Goal: Communication & Community: Participate in discussion

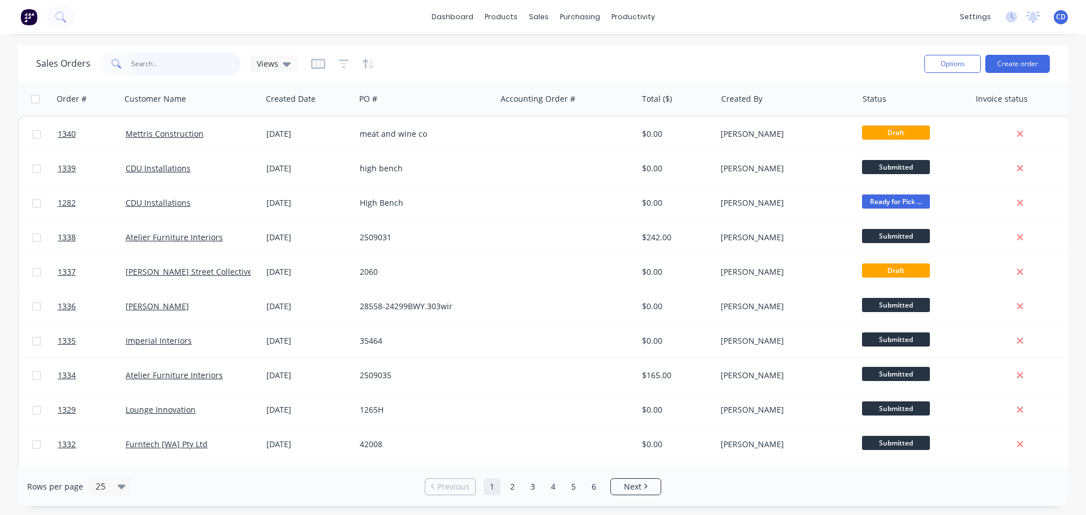
click at [190, 70] on input "text" at bounding box center [186, 64] width 110 height 23
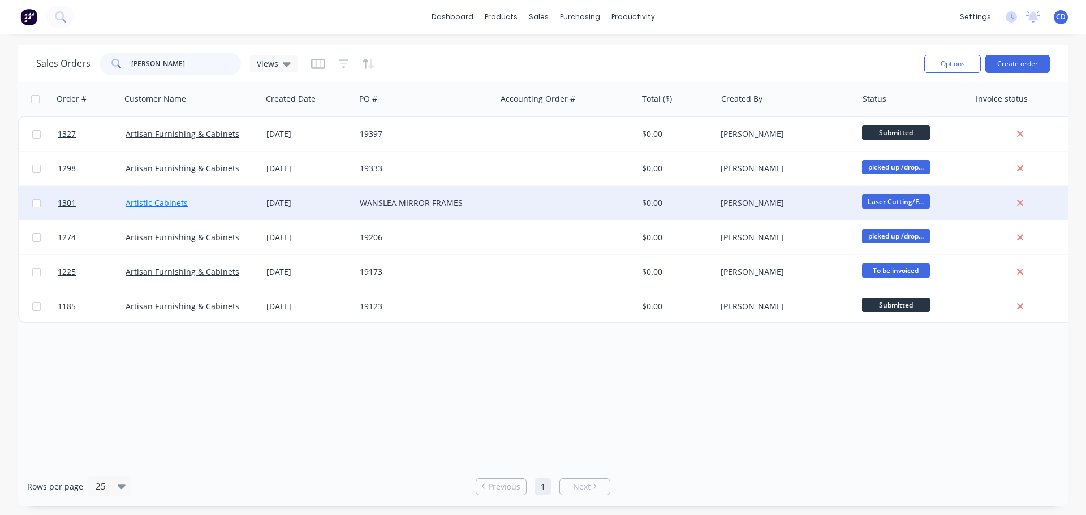
type input "[PERSON_NAME]"
click at [173, 205] on link "Artistic Cabinets" at bounding box center [157, 202] width 62 height 11
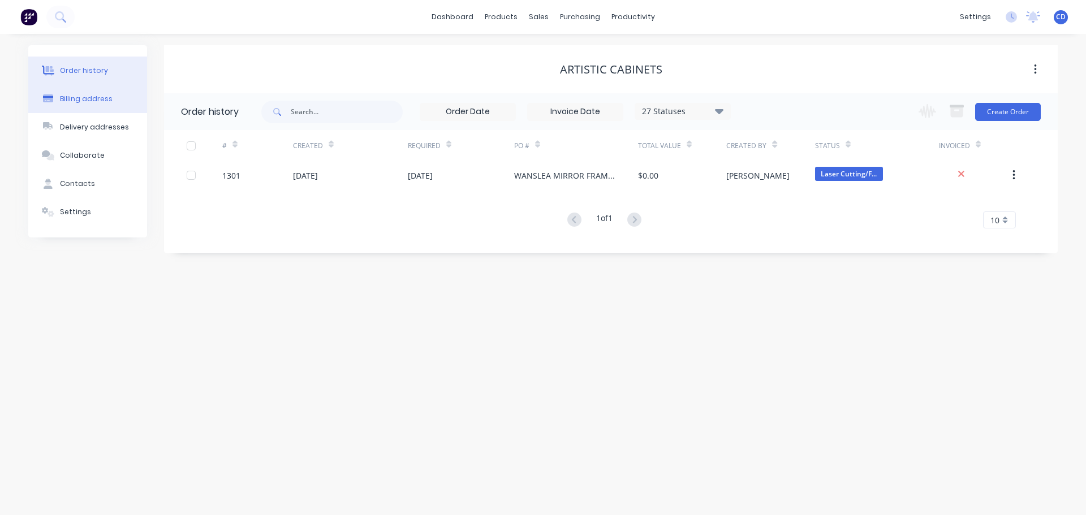
click at [99, 96] on div "Billing address" at bounding box center [86, 99] width 53 height 10
select select "AU"
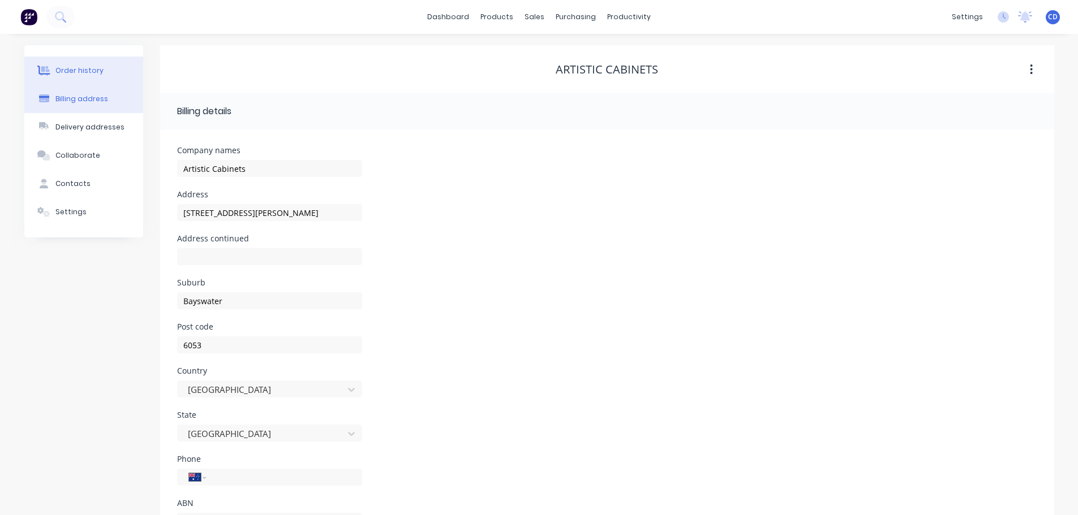
click at [94, 80] on button "Order history" at bounding box center [83, 71] width 119 height 28
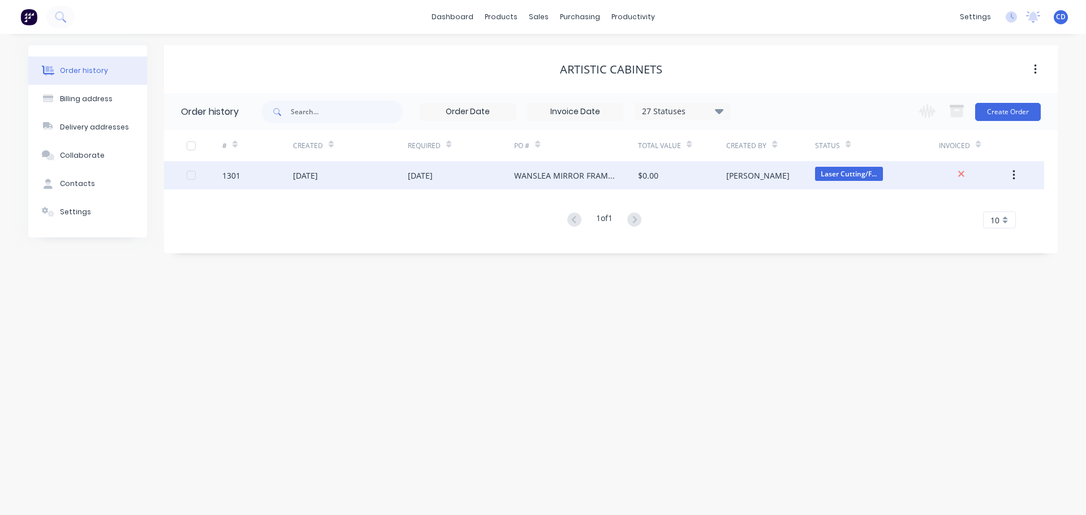
click at [788, 177] on div "[PERSON_NAME]" at bounding box center [771, 175] width 88 height 28
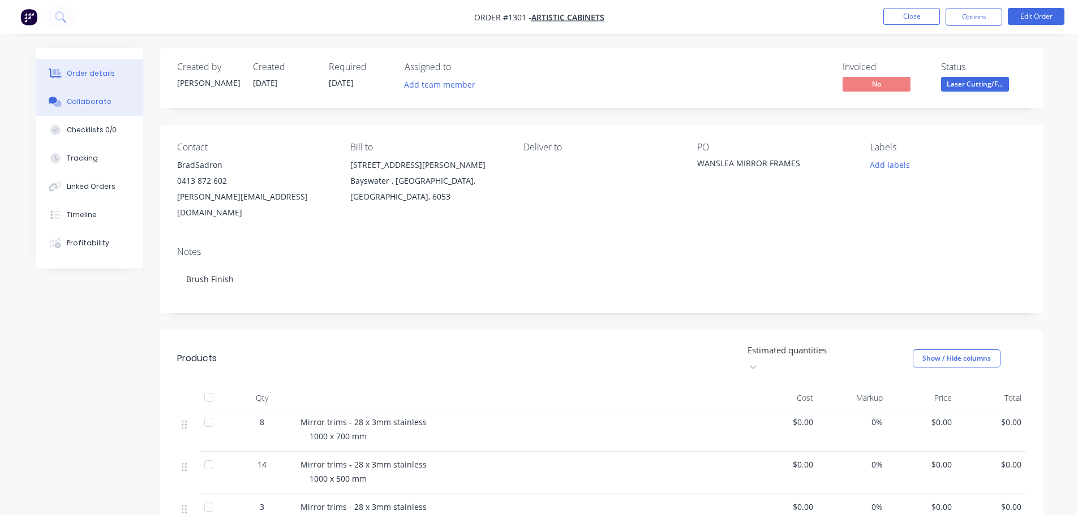
click at [106, 98] on div "Collaborate" at bounding box center [89, 102] width 45 height 10
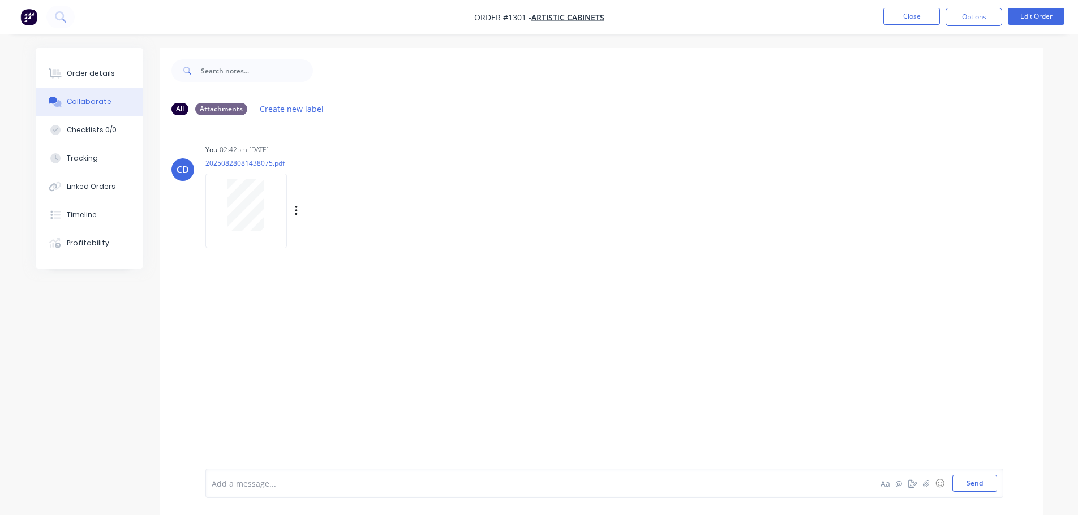
click at [249, 235] on div at bounding box center [245, 211] width 81 height 74
drag, startPoint x: 976, startPoint y: 483, endPoint x: 965, endPoint y: 480, distance: 11.1
click at [976, 483] on button "Send" at bounding box center [974, 483] width 45 height 17
click at [96, 67] on button "Order details" at bounding box center [90, 73] width 108 height 28
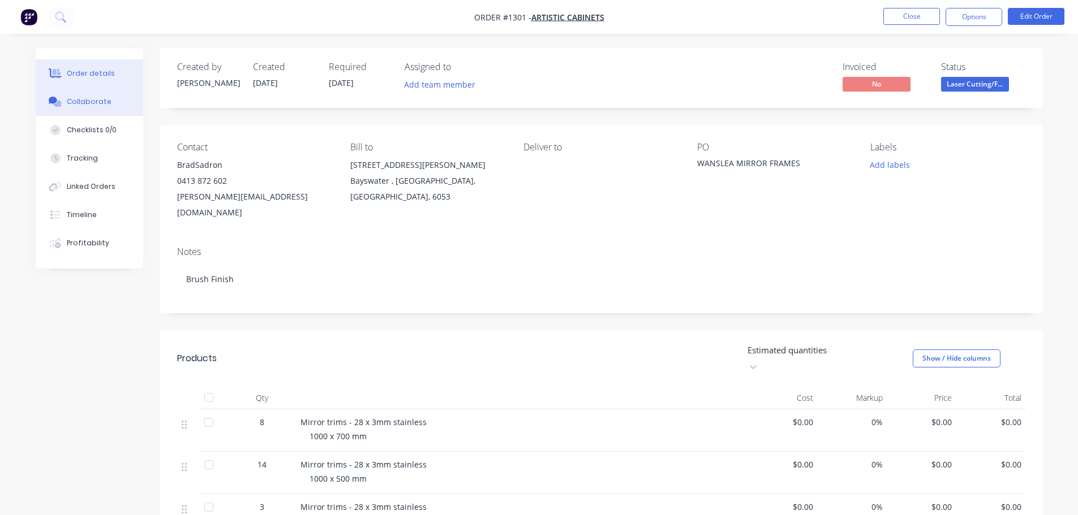
click at [97, 96] on button "Collaborate" at bounding box center [90, 102] width 108 height 28
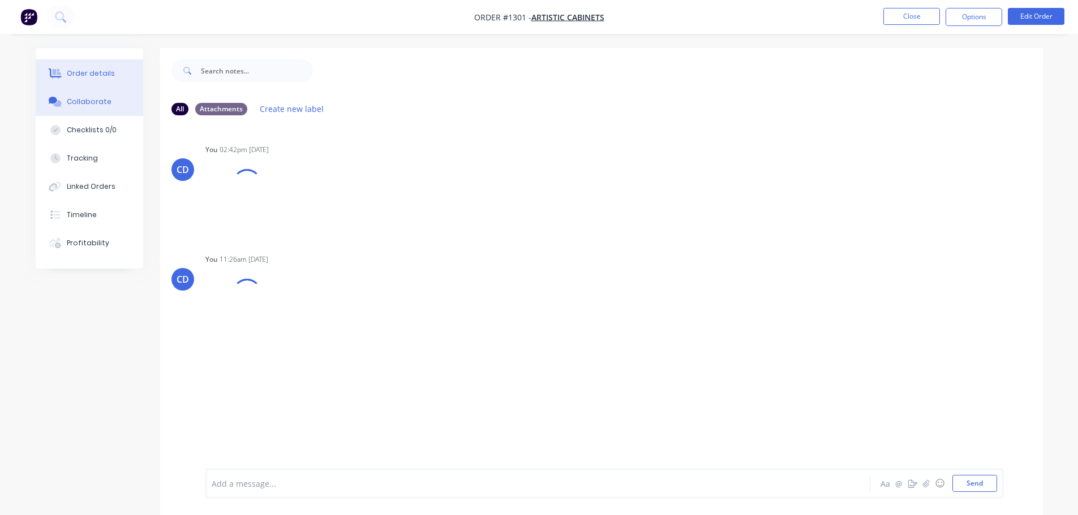
click at [97, 73] on div "Order details" at bounding box center [91, 73] width 48 height 10
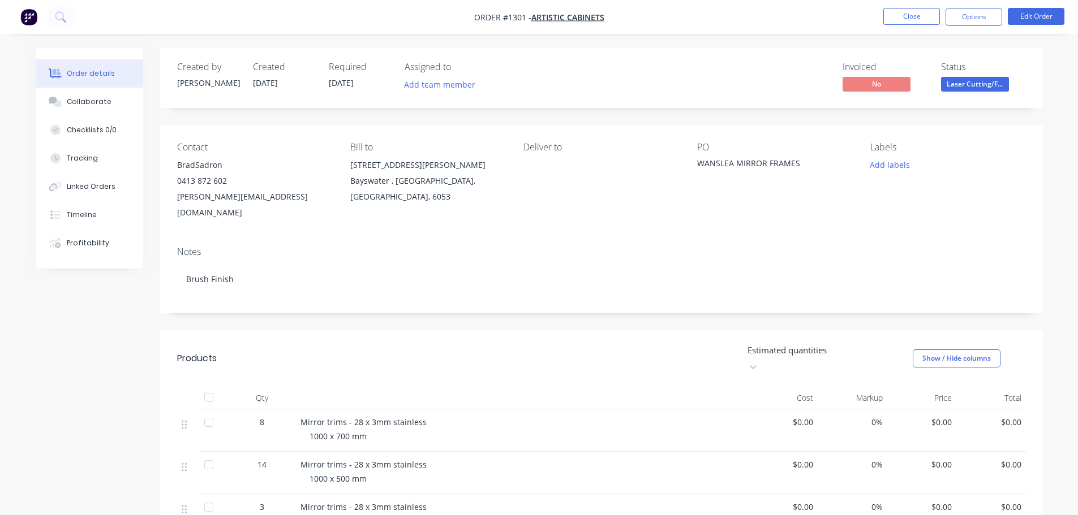
click at [440, 243] on div "Notes Brush Finish" at bounding box center [601, 276] width 883 height 76
click at [85, 98] on div "Collaborate" at bounding box center [89, 102] width 45 height 10
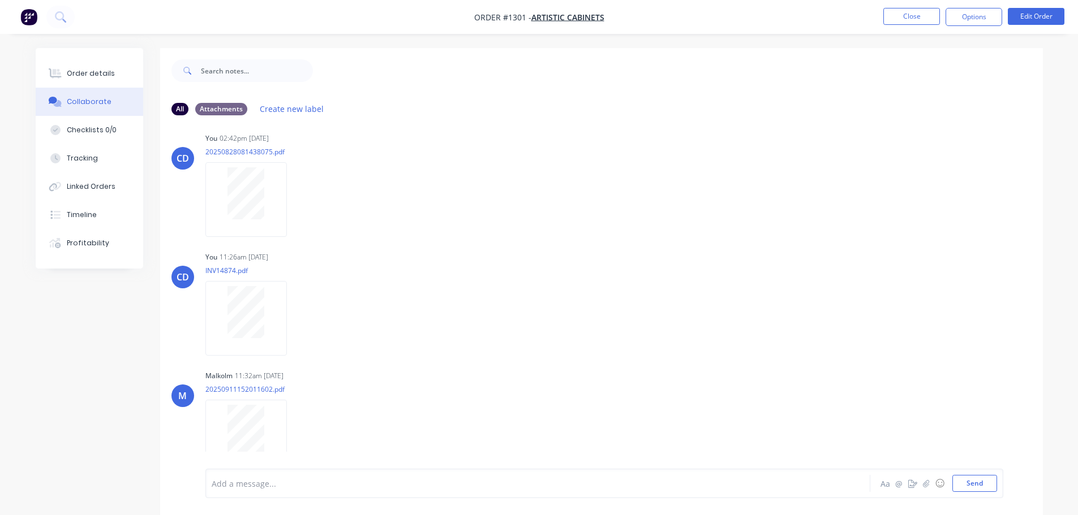
scroll to position [22, 0]
